Goal: Task Accomplishment & Management: Complete application form

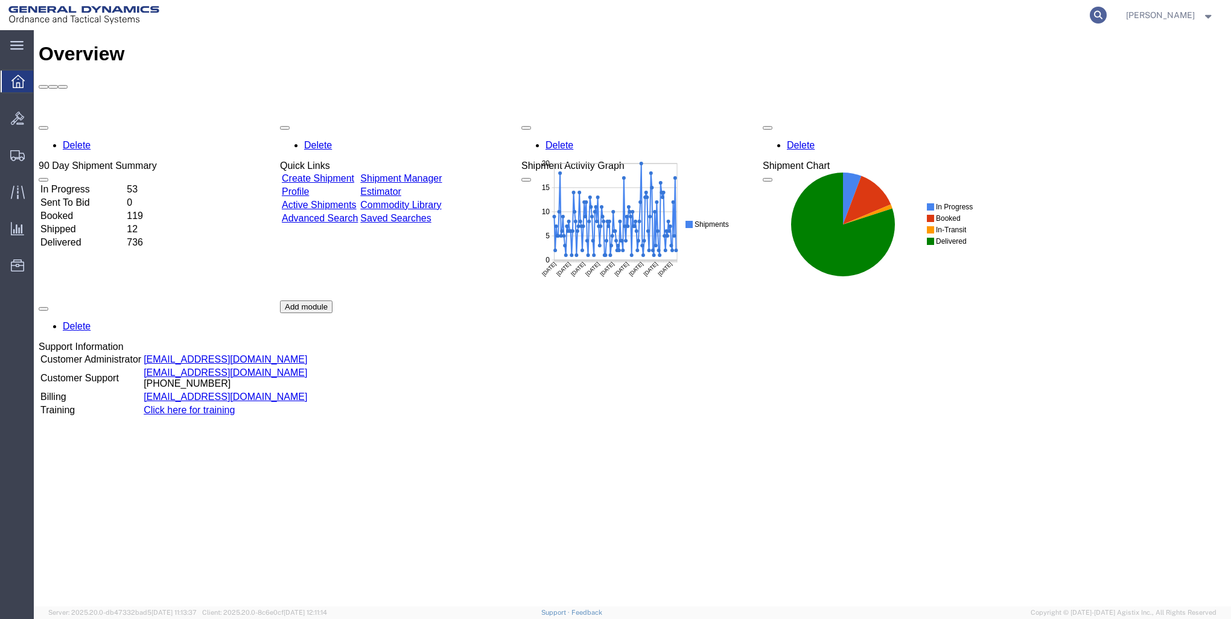
click at [1095, 16] on icon at bounding box center [1098, 15] width 17 height 17
type input "57048511"
click at [1092, 12] on icon at bounding box center [1098, 15] width 17 height 17
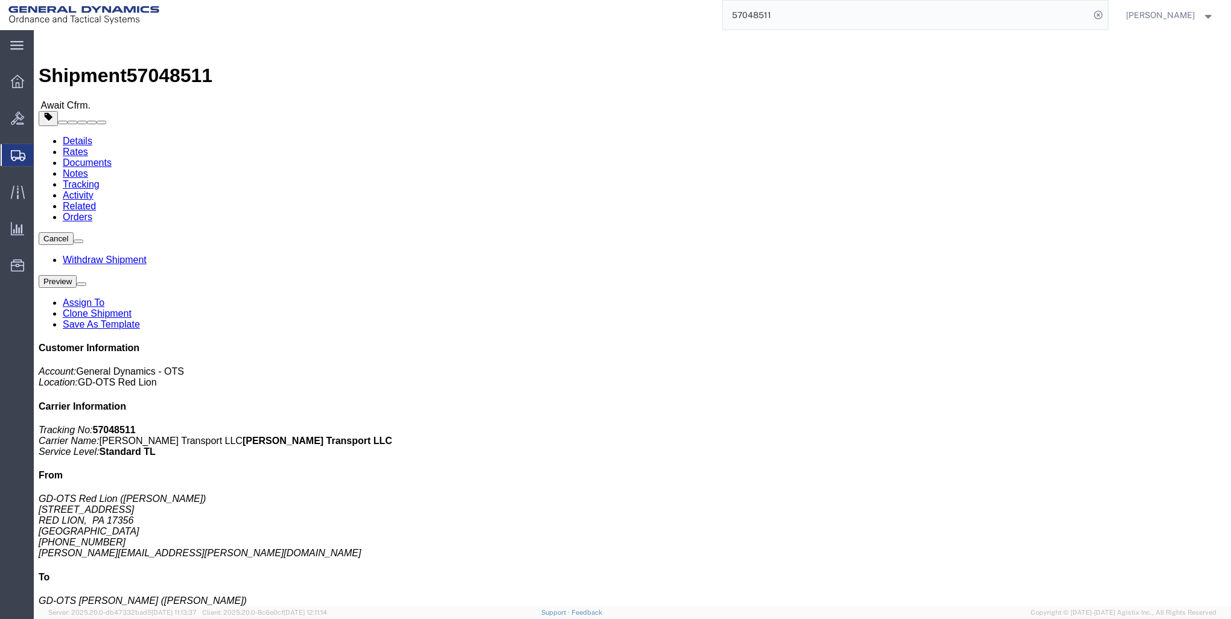
click button "Cancel"
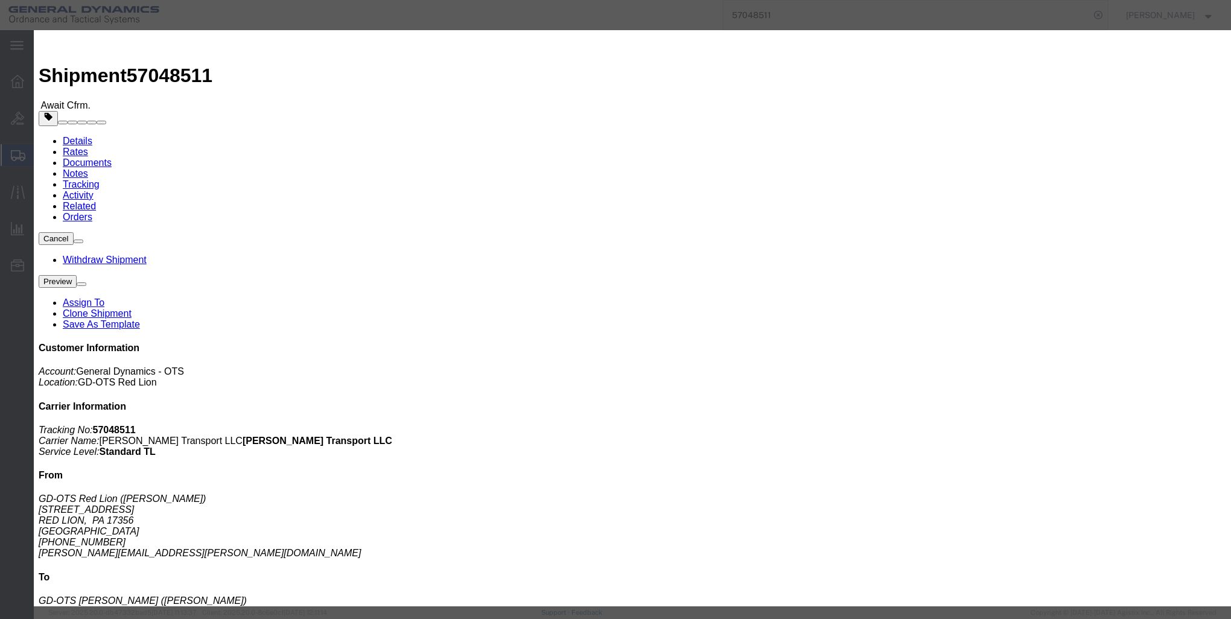
click button "Yes"
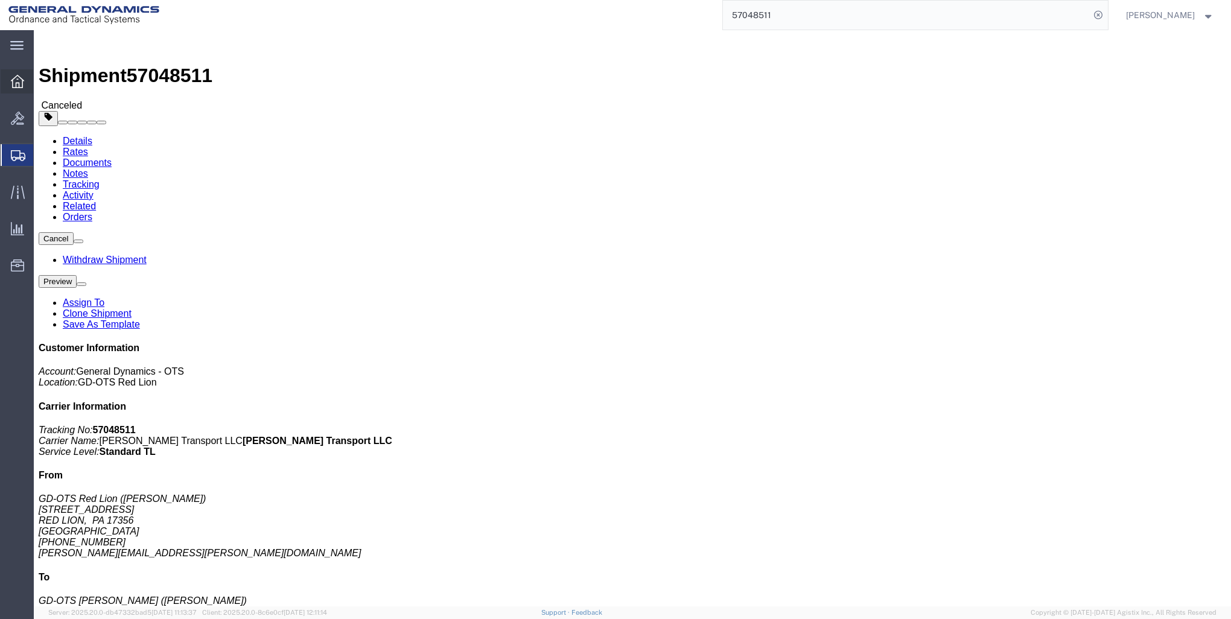
click at [13, 81] on icon at bounding box center [17, 81] width 13 height 13
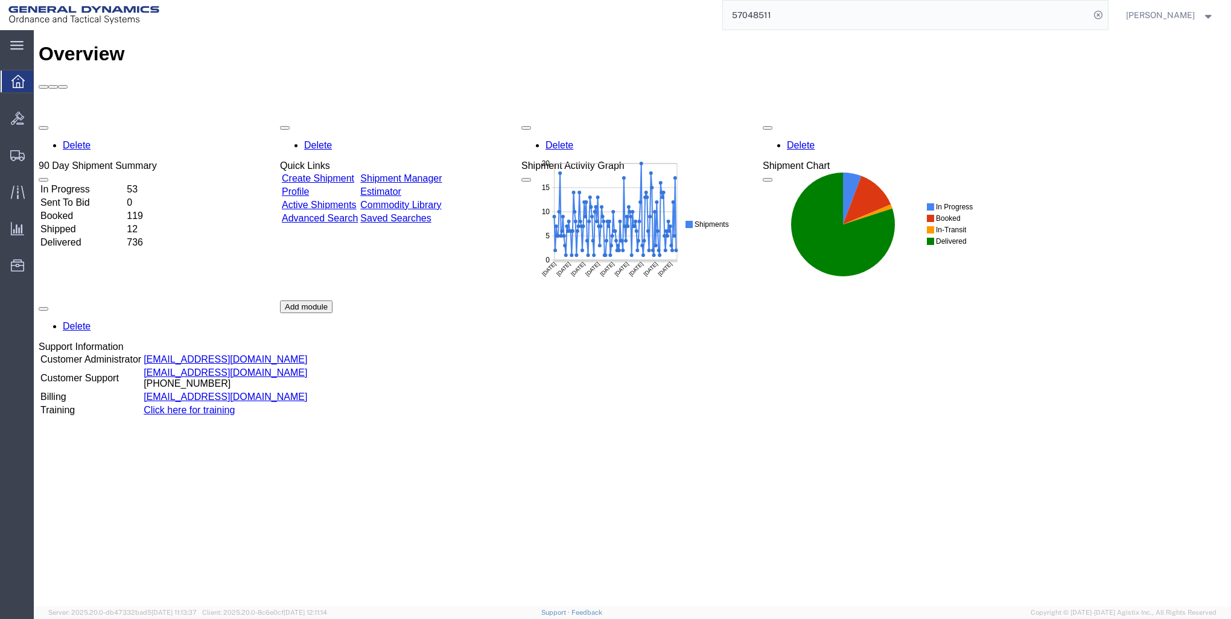
click at [330, 173] on td "Create Shipment" at bounding box center [319, 179] width 77 height 12
click at [333, 173] on link "Create Shipment" at bounding box center [318, 178] width 72 height 10
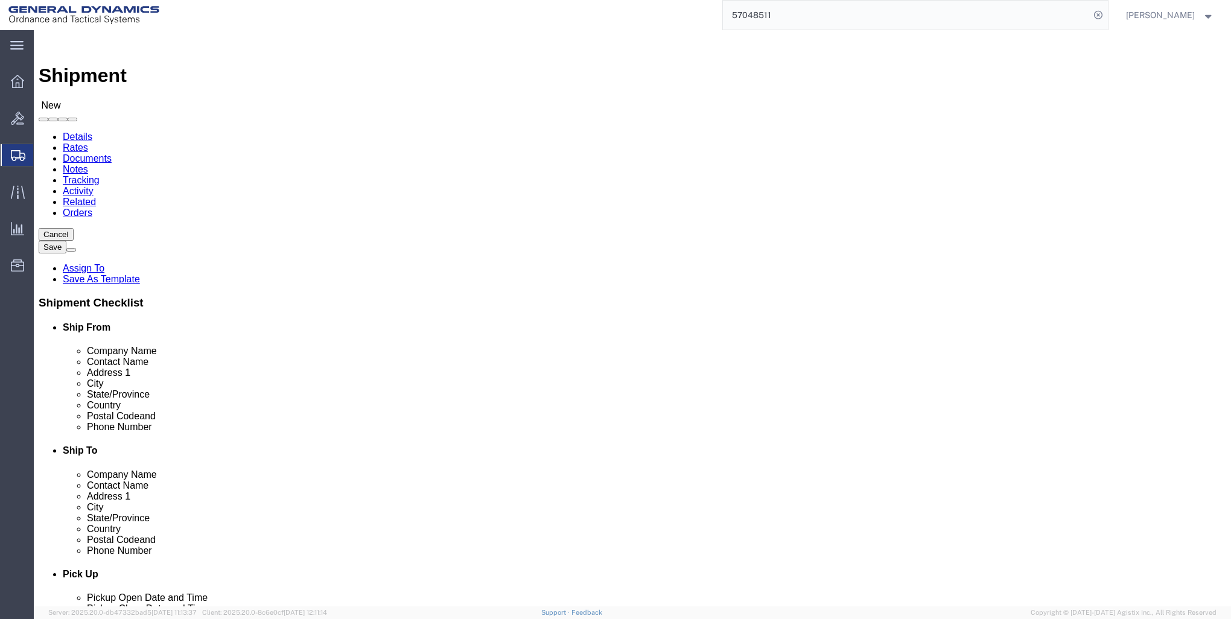
click input "text"
type input "r"
click p "- GD-OTS Red Lion - ([PERSON_NAME]) [STREET_ADDRESS] , 12:00 AM - 12:00 AM"
type input "GD-OTS Red Lion"
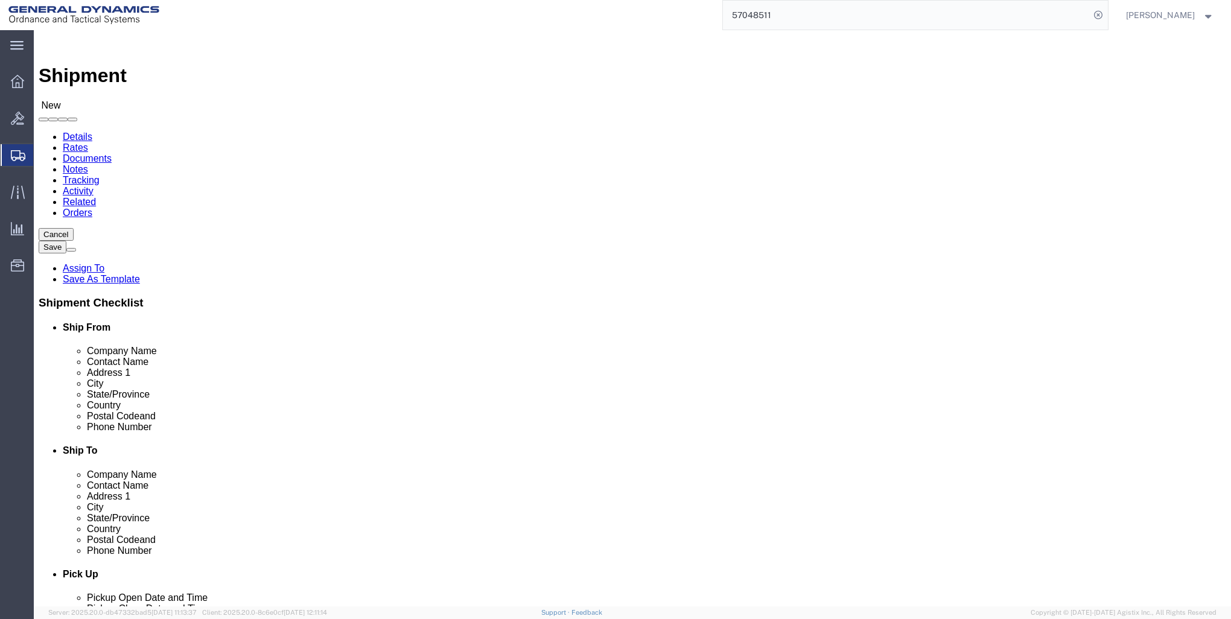
type input "[PERSON_NAME]"
type input "[STREET_ADDRESS]"
type input "RED LION"
type input "17356"
type input "[PHONE_NUMBER]"
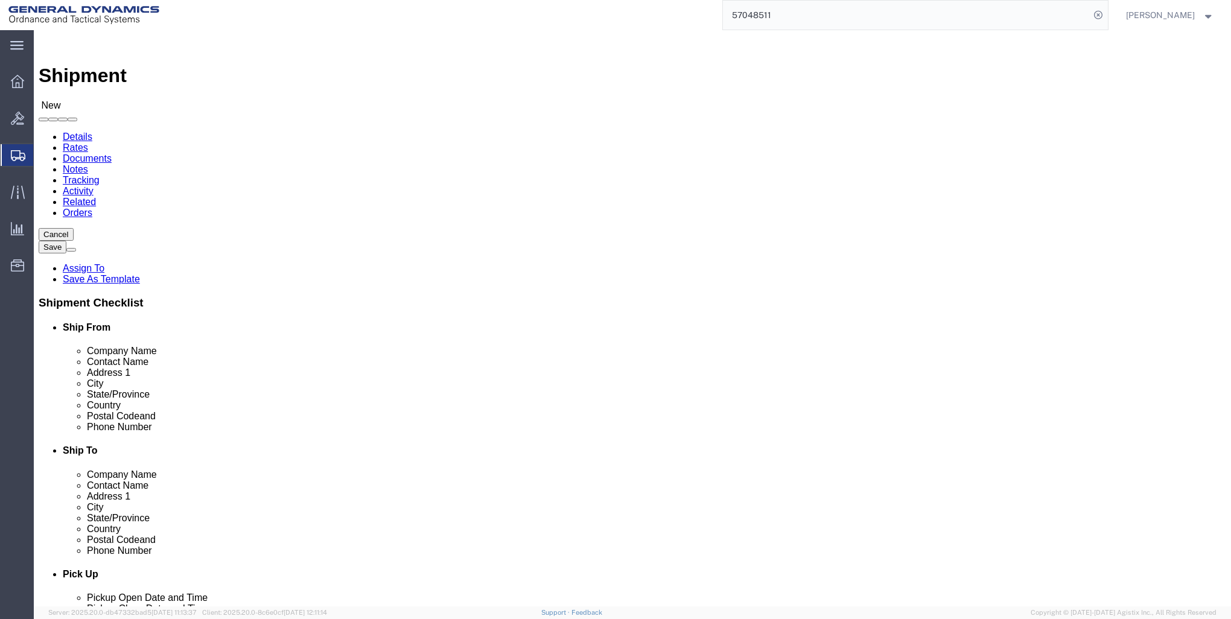
type input "[PERSON_NAME][EMAIL_ADDRESS][PERSON_NAME][DOMAIN_NAME]"
checkbox input "true"
select select "PA"
type input "GD-OTS Red Lion"
click input "text"
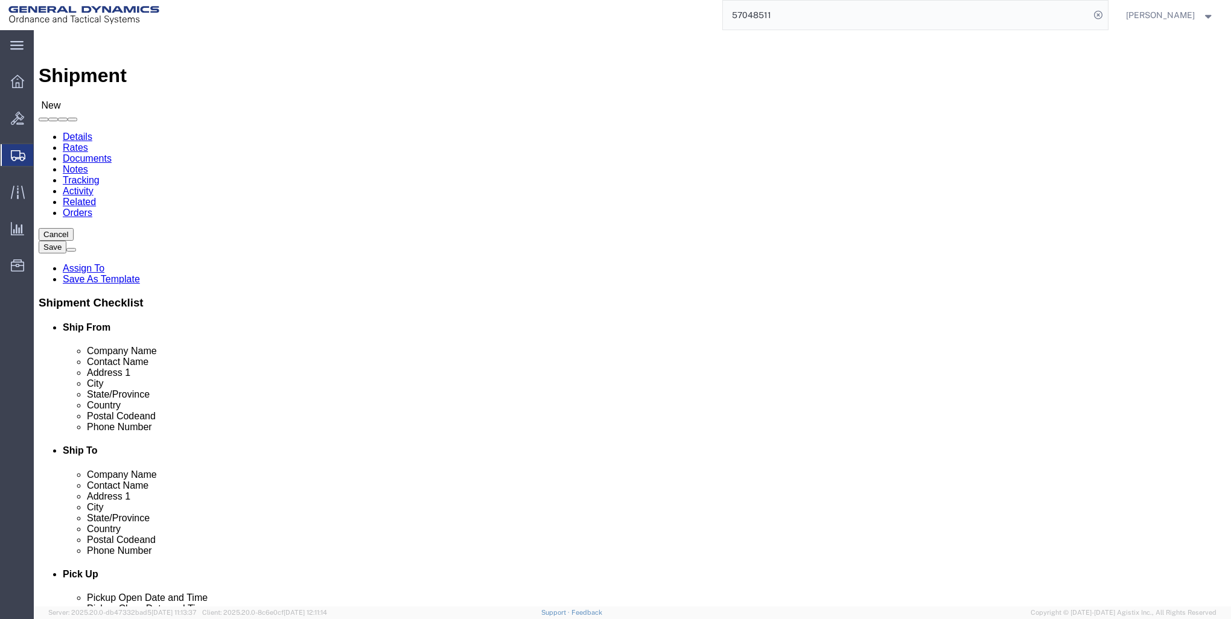
type input "GD-OTS [PERSON_NAME]"
click label "Address 1"
click input "text"
type input "RECEIVING"
click div "Location Select Select My Profile Location GD-OTS [GEOGRAPHIC_DATA] (Commerce) …"
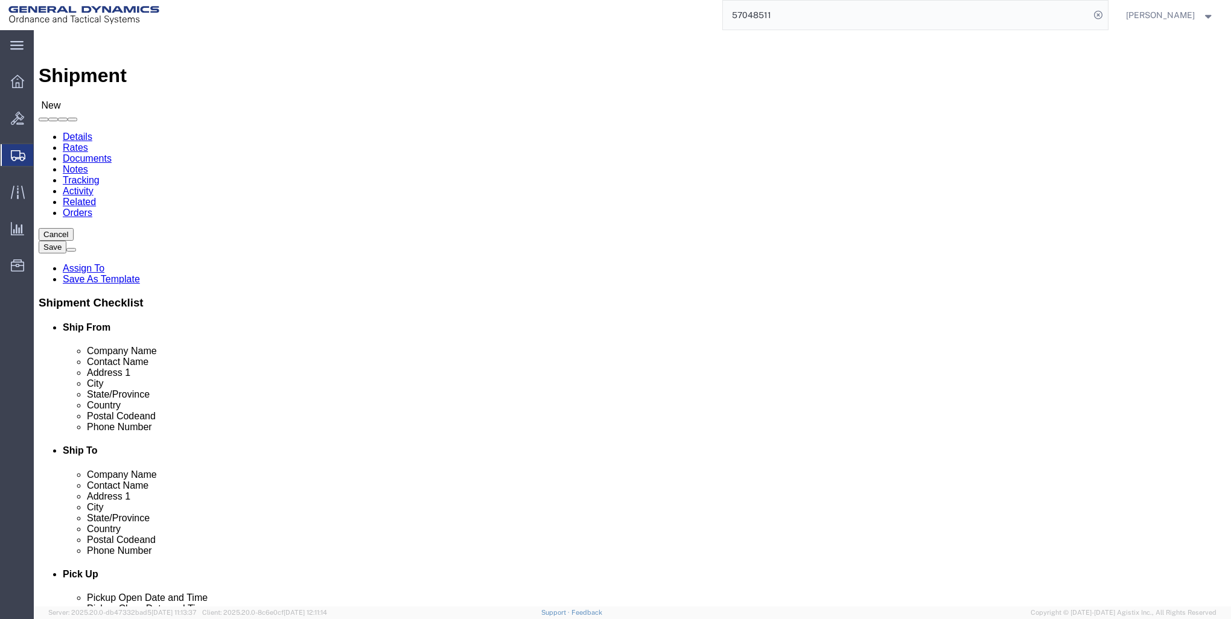
click input "text"
type input "[STREET_ADDRESS][PERSON_NAME]"
click input "text"
type input "[PERSON_NAME]"
click label "City"
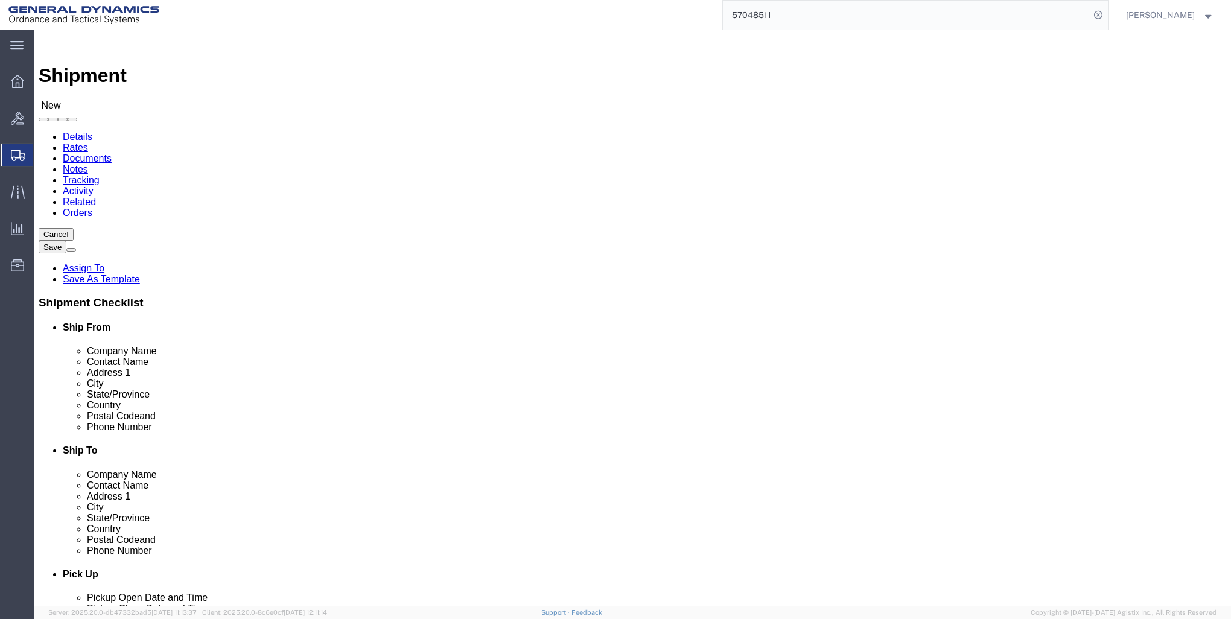
scroll to position [2, 0]
select select "IL"
click input "Postal Code"
type input "62959"
click input "text"
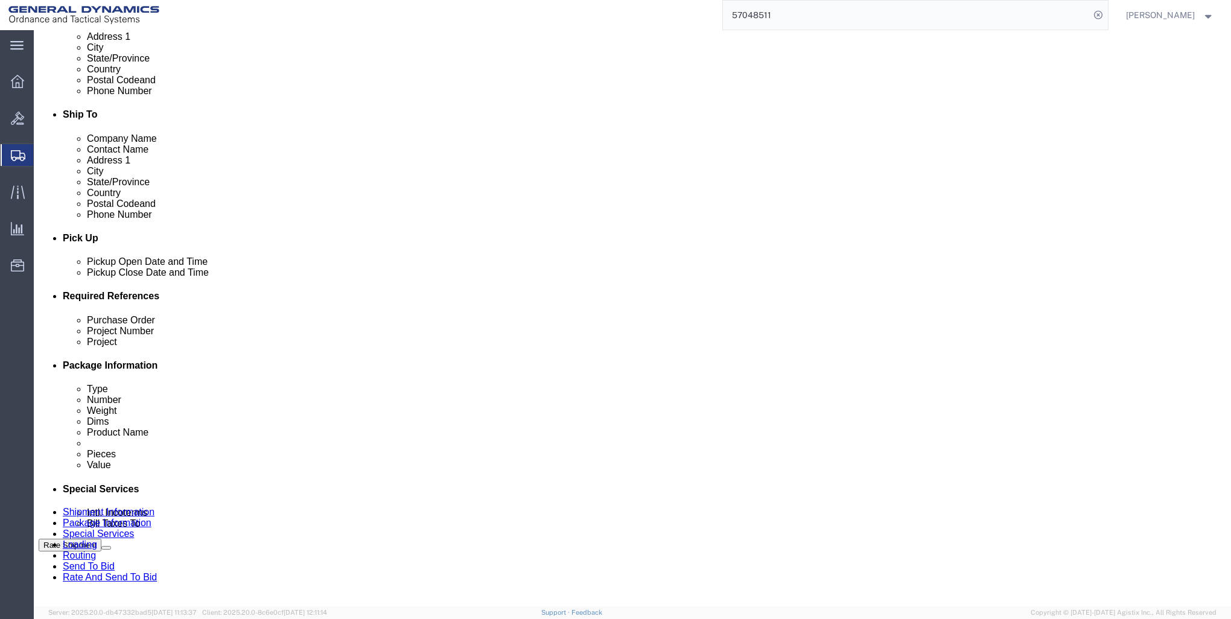
scroll to position [422, 0]
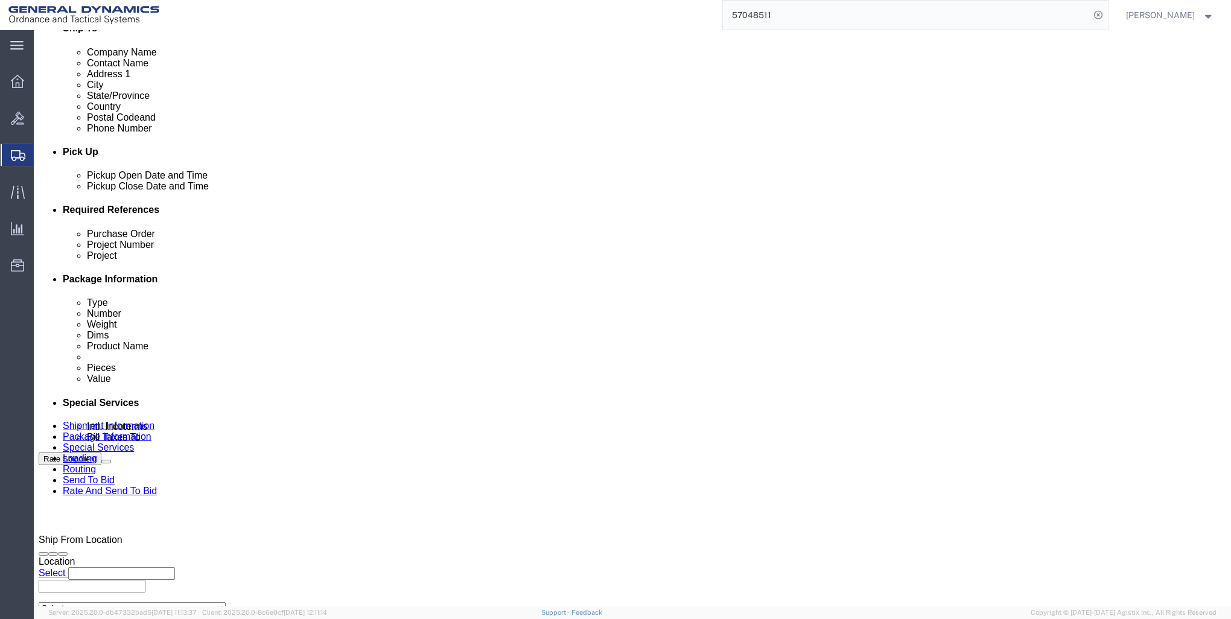
type input "[PHONE_NUMBER]"
click div "[DATE] 12:00 AM"
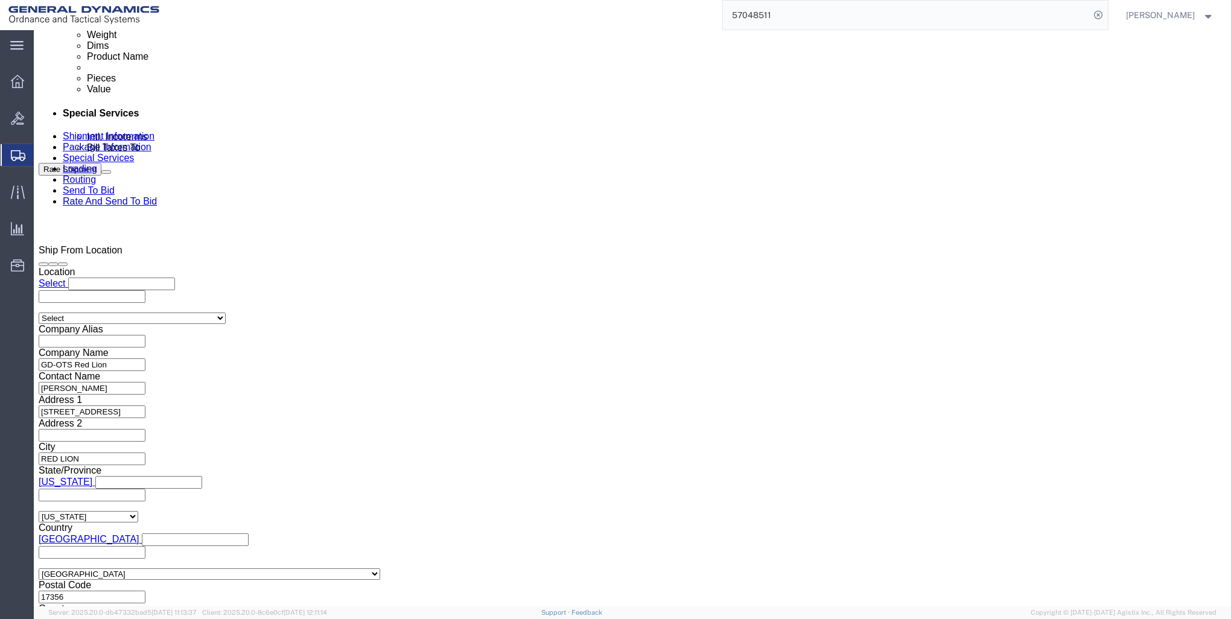
click input "9:00 AM"
click input "9:00 PM"
type input "12:00 PM"
click button "Apply"
click input "text"
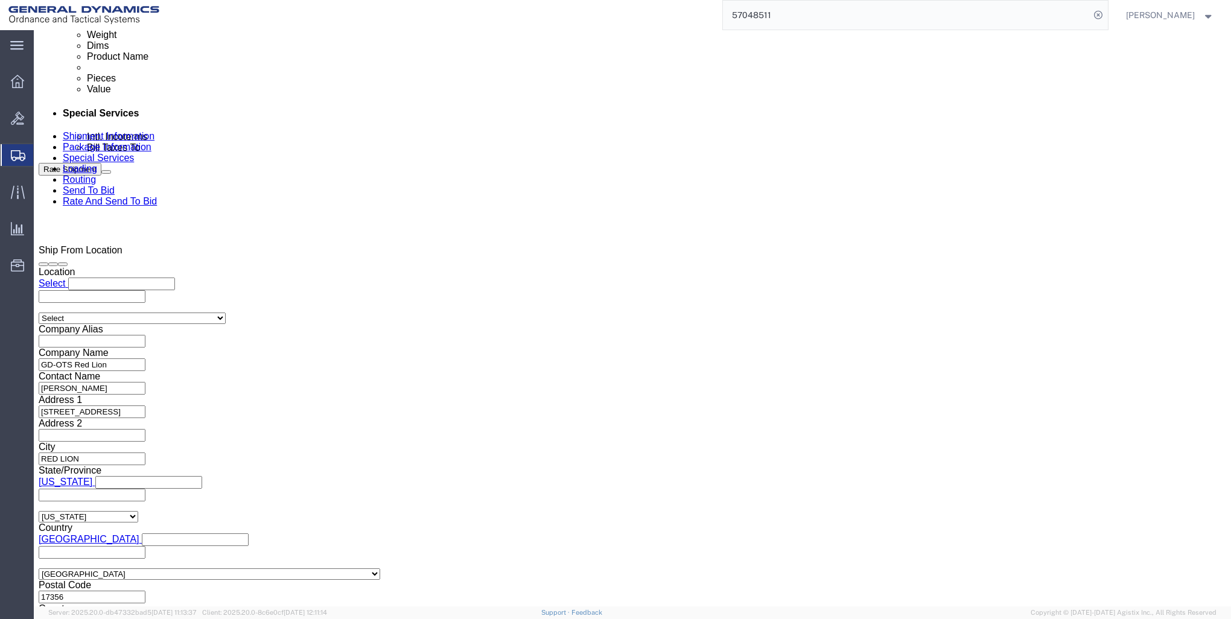
type input "W15QKN-23-D-003"
click input "text"
type input "30000257"
click input "text"
type input "9000"
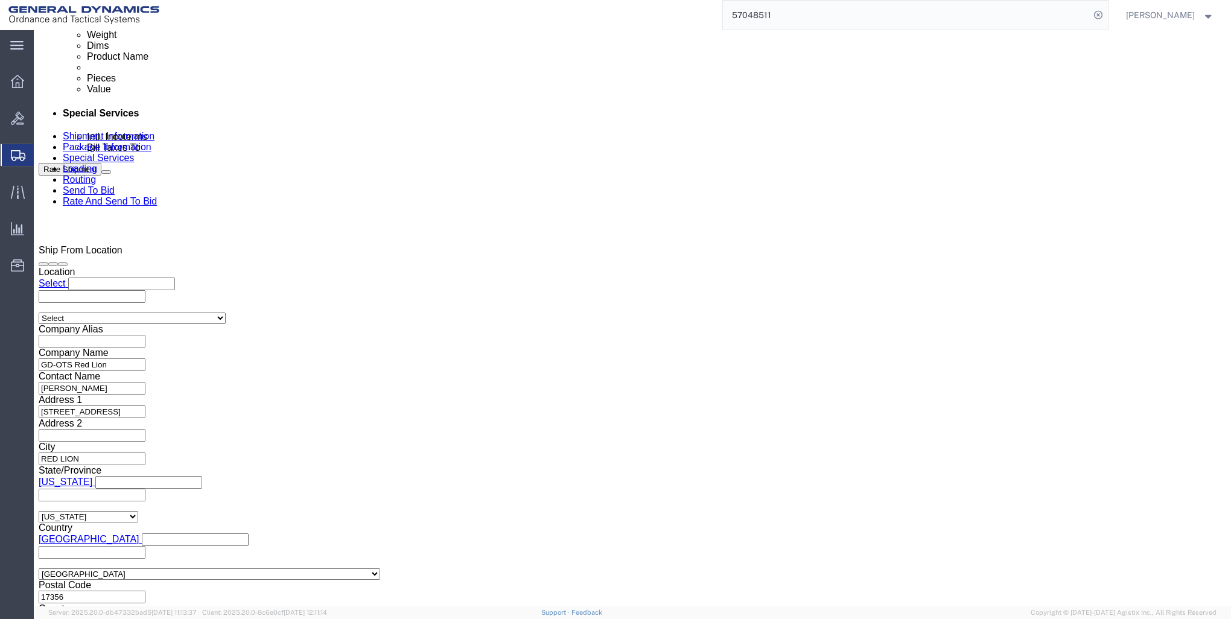
click button "Continue"
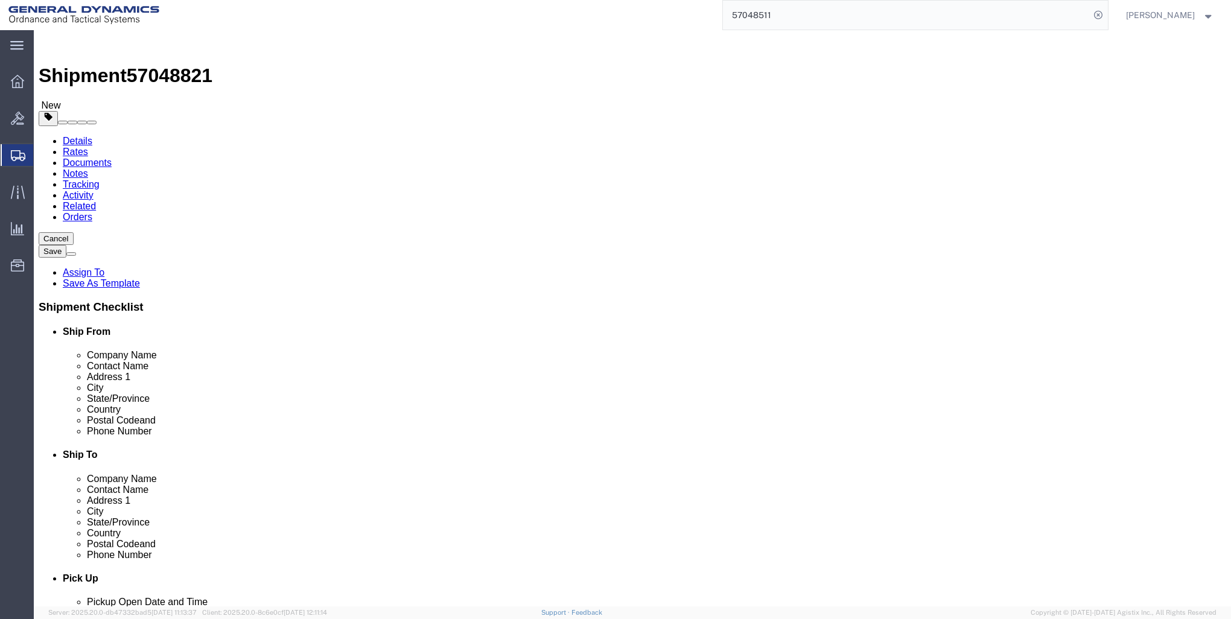
click select "Select Bale(s) Basket(s) Bolt(s) Bottle(s) Buckets Bulk Bundle(s) Can(s) Cardbo…"
select select "CRAT"
click select "Select Bale(s) Basket(s) Bolt(s) Bottle(s) Buckets Bulk Bundle(s) Can(s) Cardbo…"
click input "1"
type input "4"
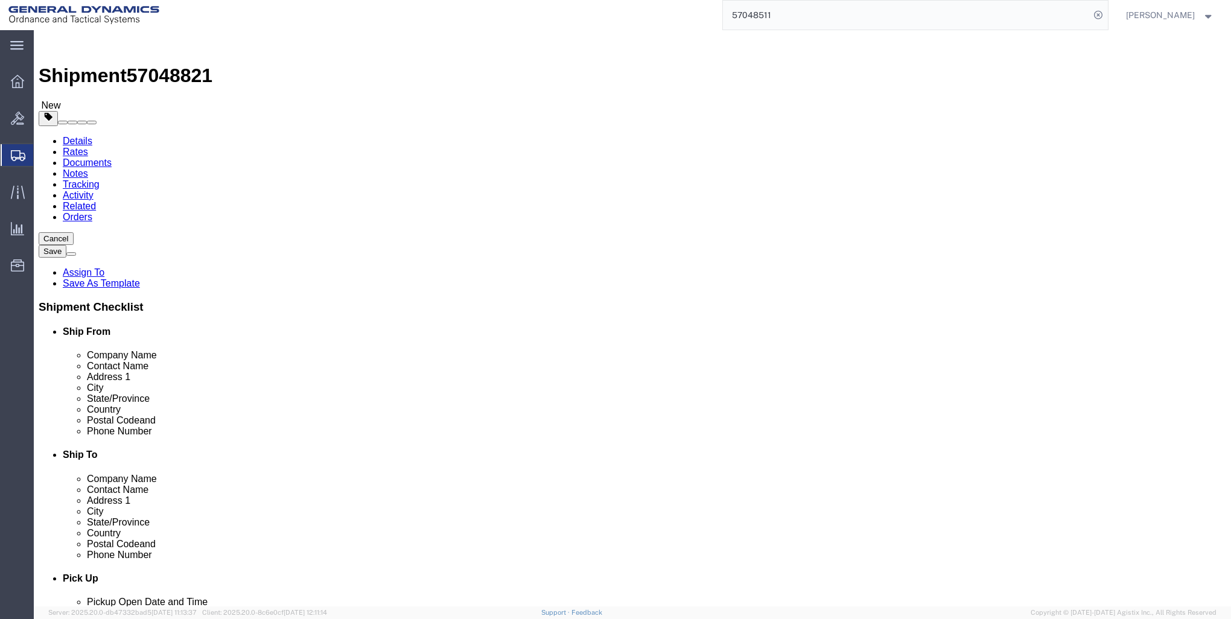
click input "text"
type input "42"
type input "44"
type input "39"
click input "0.00"
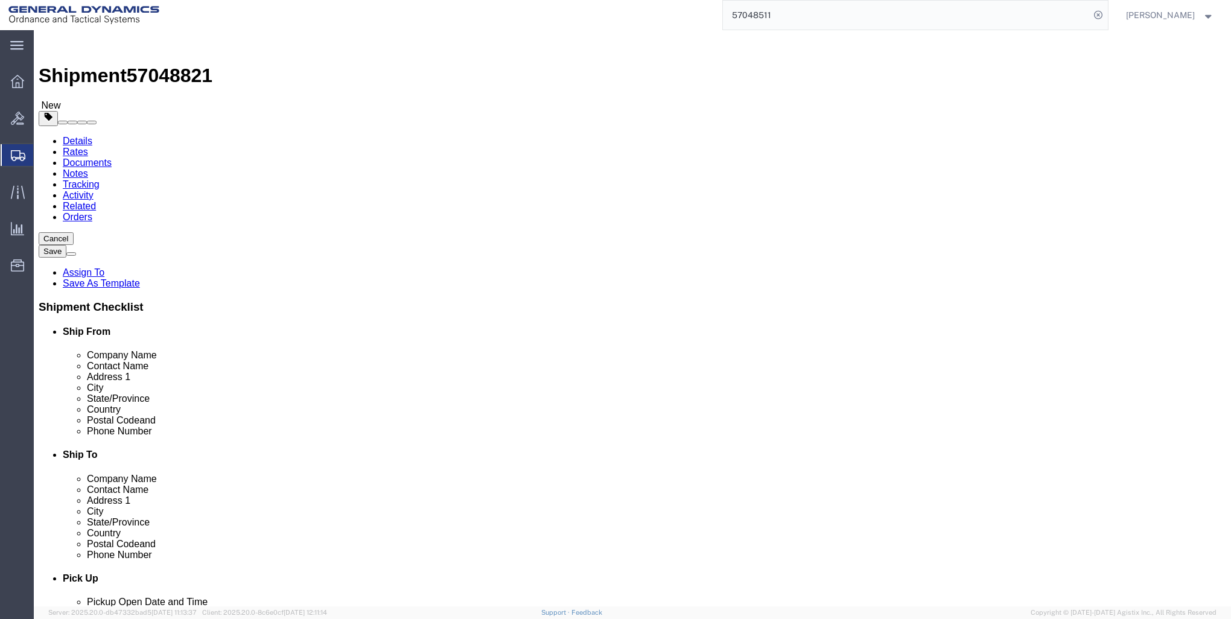
type input "0"
type input "2082"
click link "Add Content"
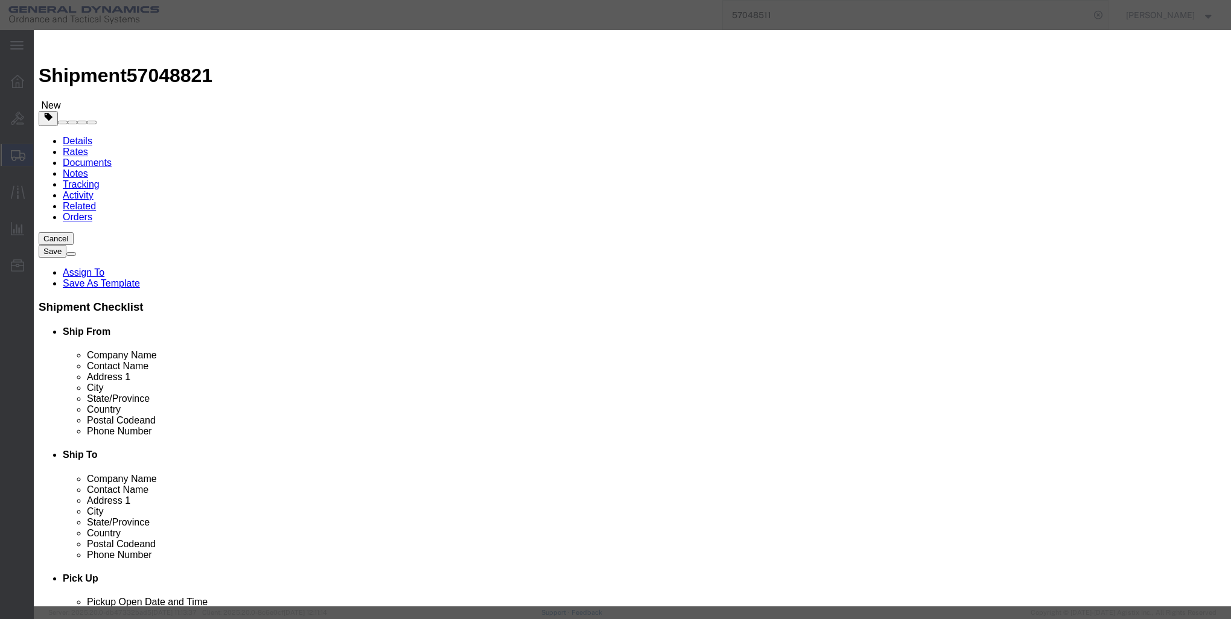
click input "text"
type input "KEW A1 PSA"
select select "US"
click input "0"
type input "124"
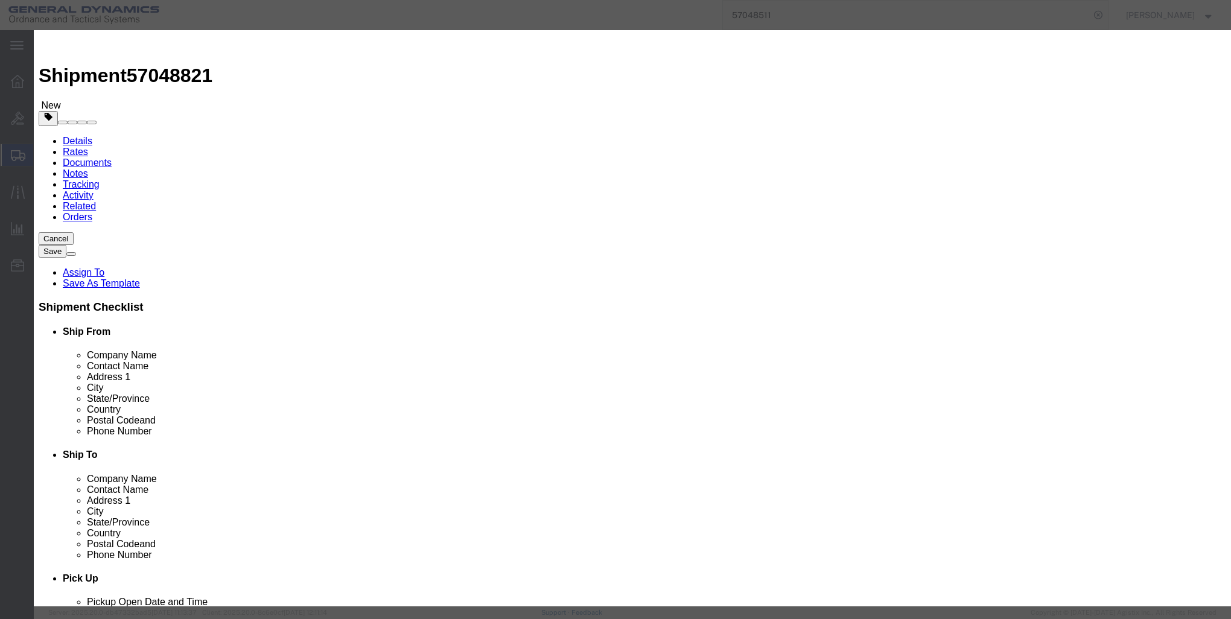
click input "text"
type input "1"
drag, startPoint x: 580, startPoint y: 162, endPoint x: 580, endPoint y: 171, distance: 8.4
click select "Select 50 55 60 65 70 85 92.5 100 125 175 250 300 400"
select select "85"
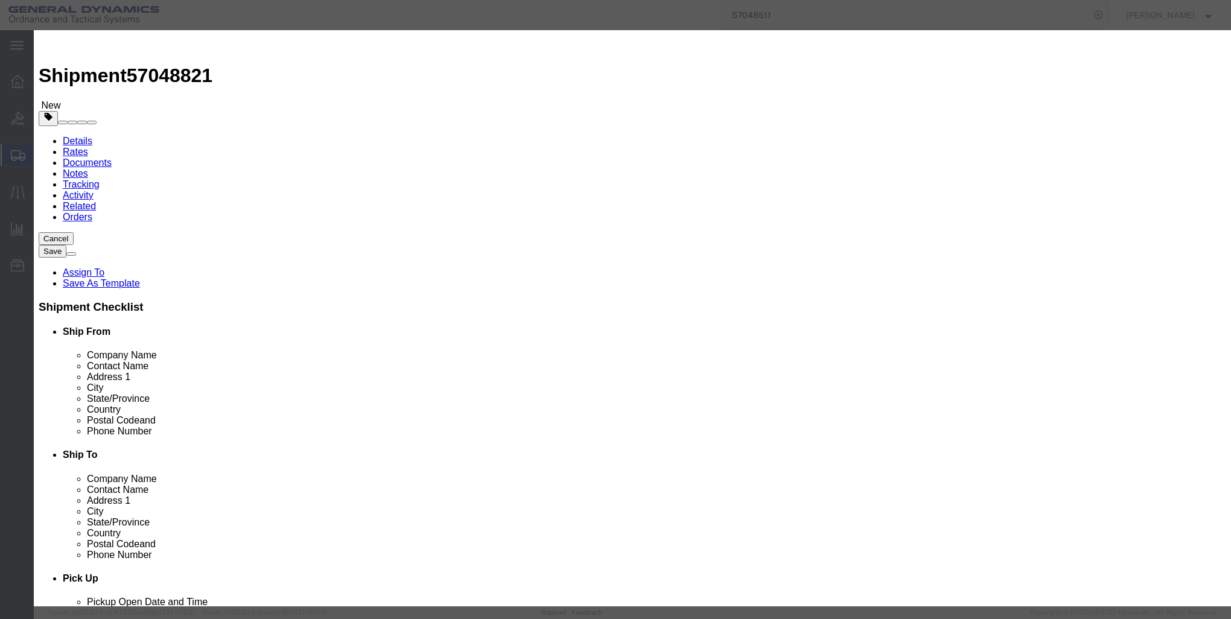
click select "Select 50 55 60 65 70 85 92.5 100 125 175 250 300 400"
click button "Save & Close"
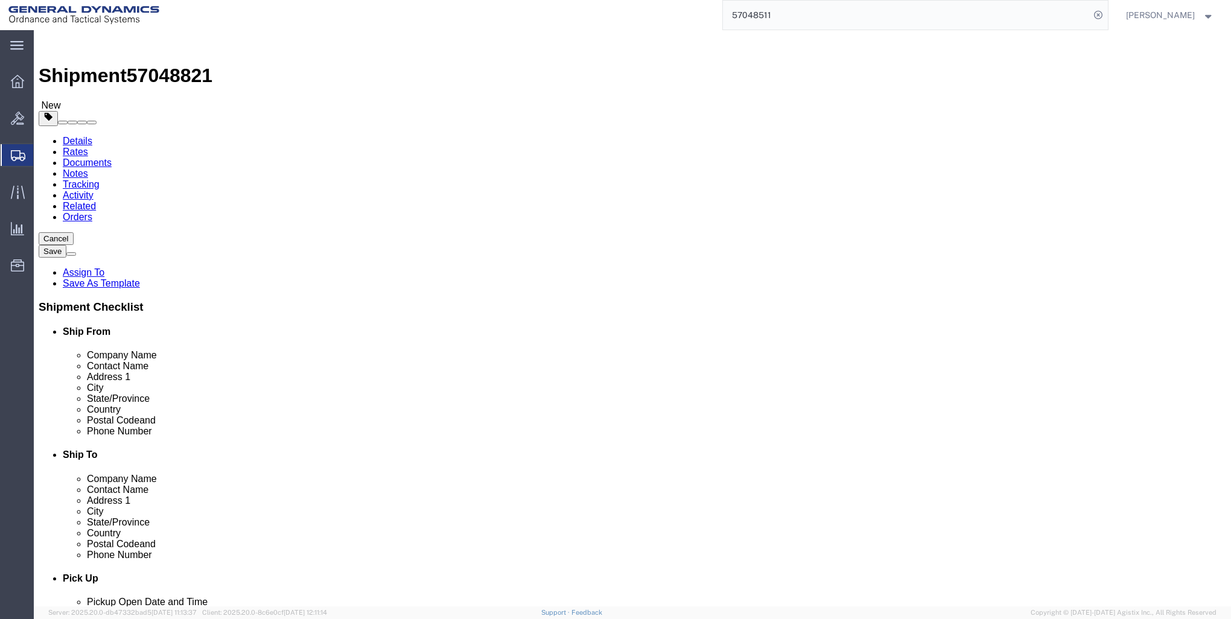
click button "Rate Shipment"
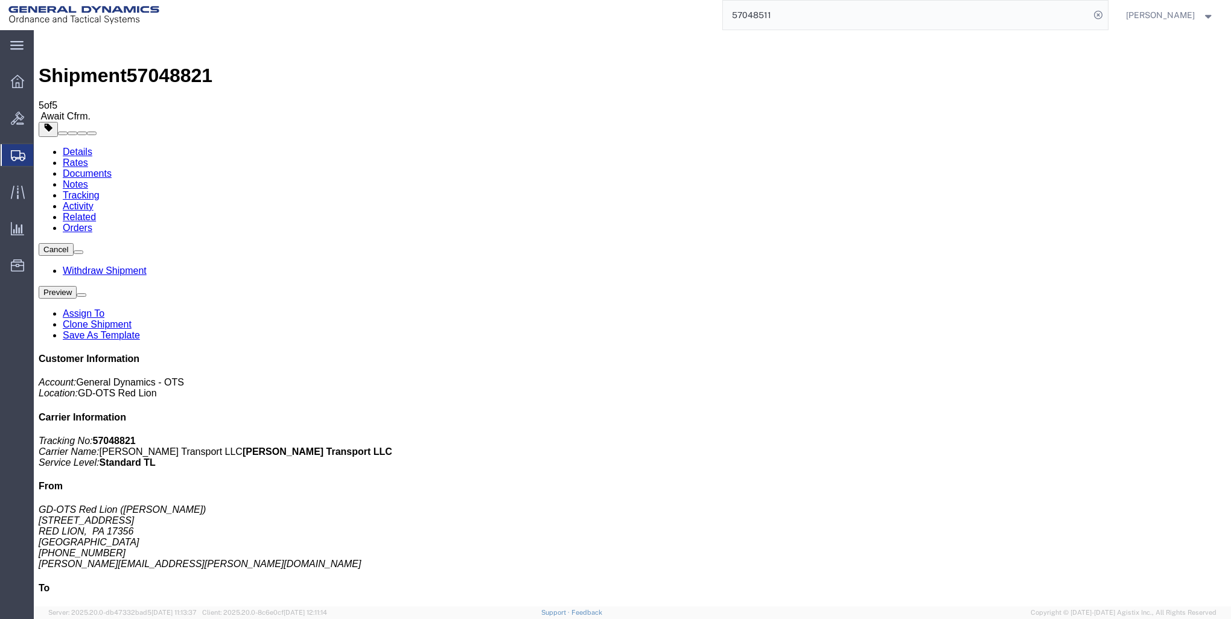
click at [12, 81] on icon at bounding box center [17, 81] width 13 height 13
